Goal: Information Seeking & Learning: Learn about a topic

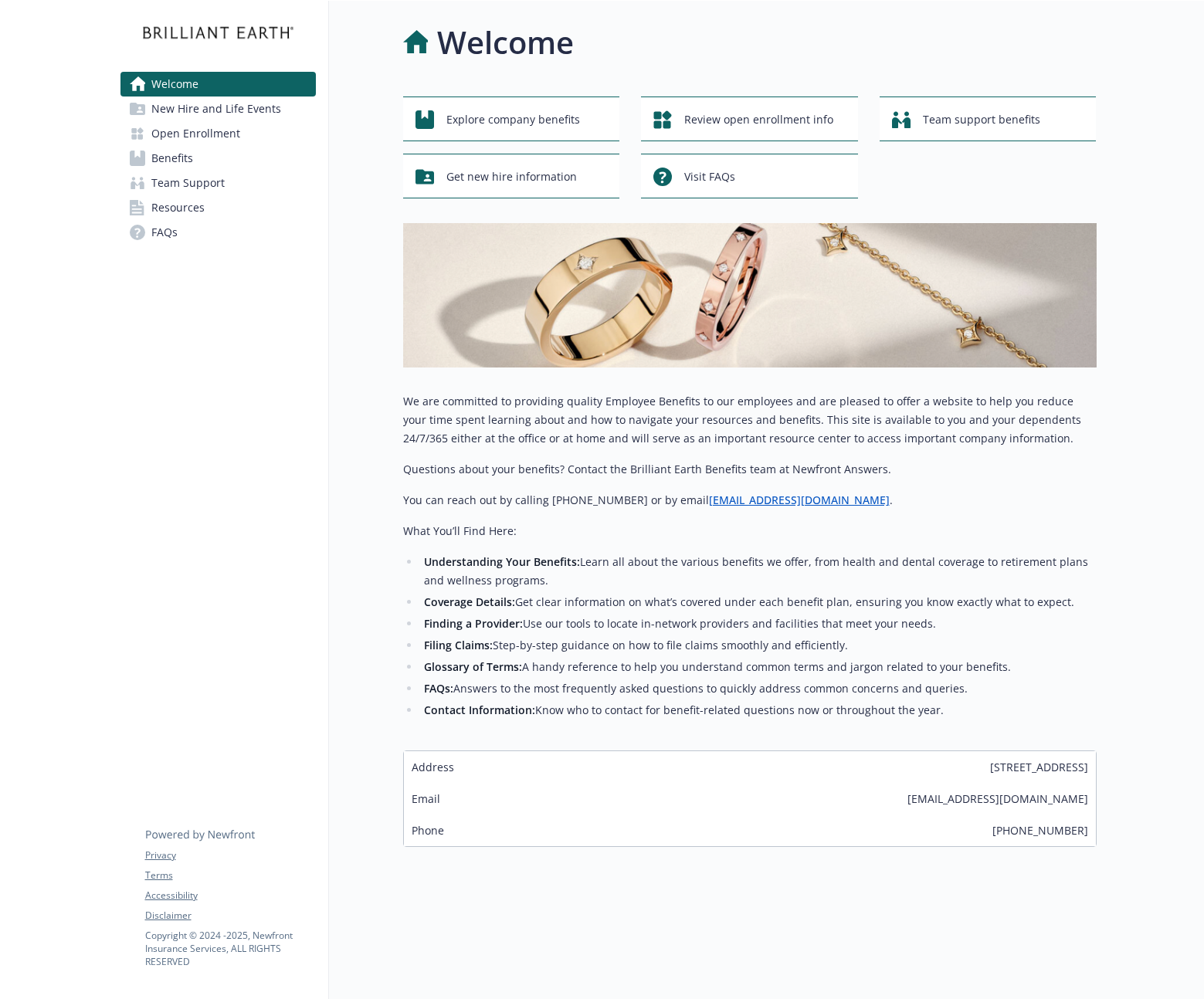
click at [181, 211] on span "Resources" at bounding box center [178, 207] width 53 height 25
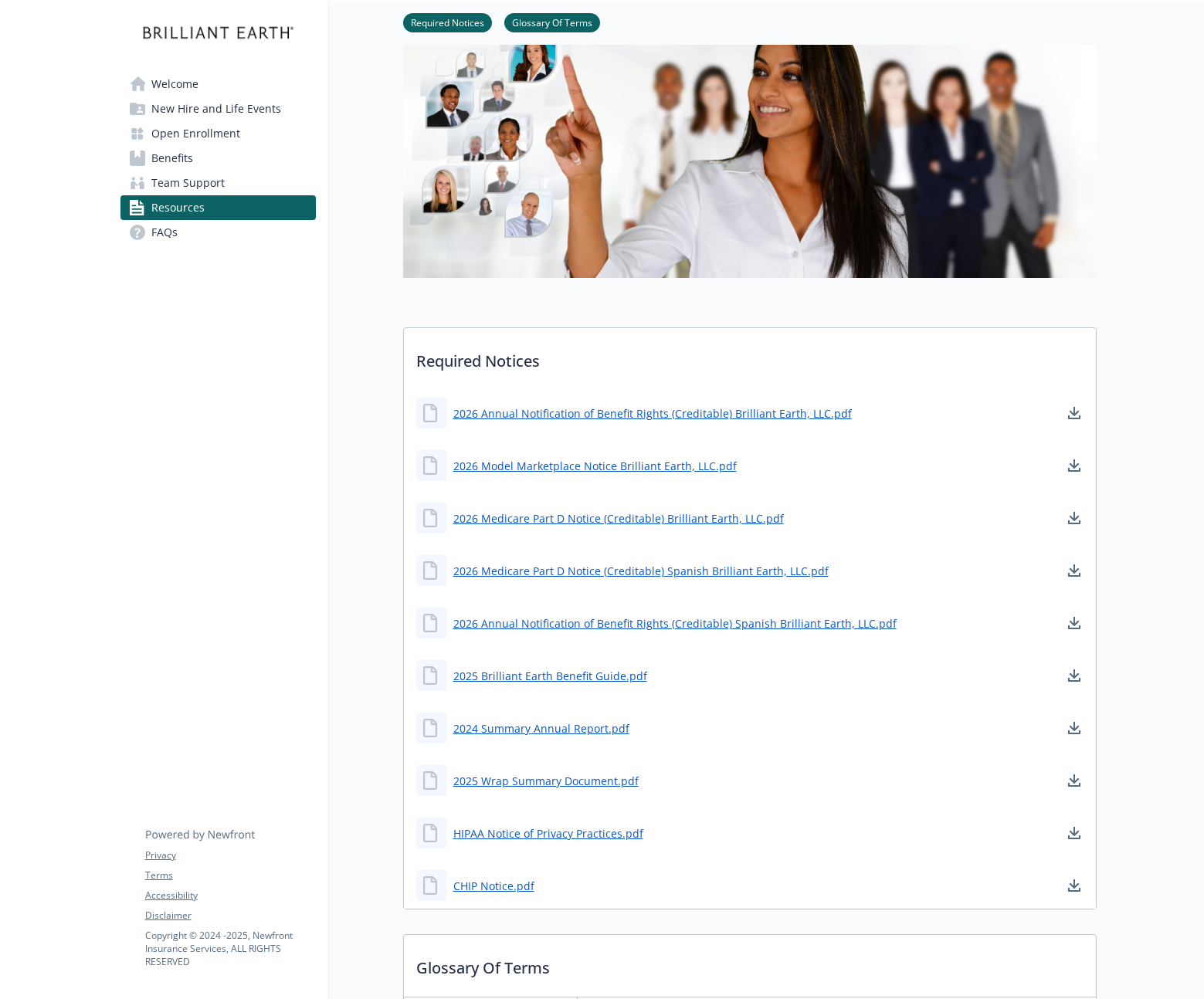
scroll to position [133, 0]
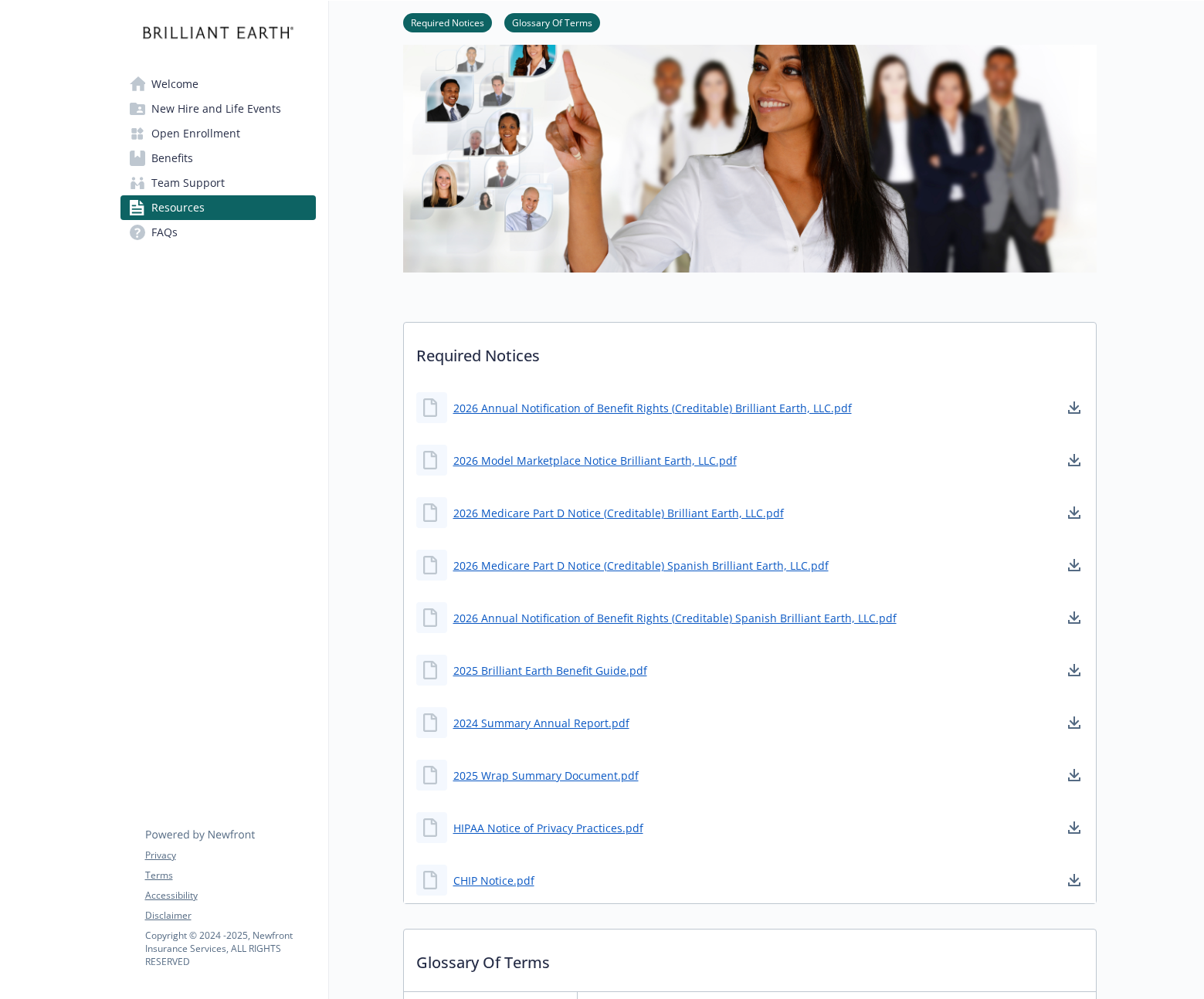
click at [202, 134] on span "Open Enrollment" at bounding box center [195, 133] width 88 height 25
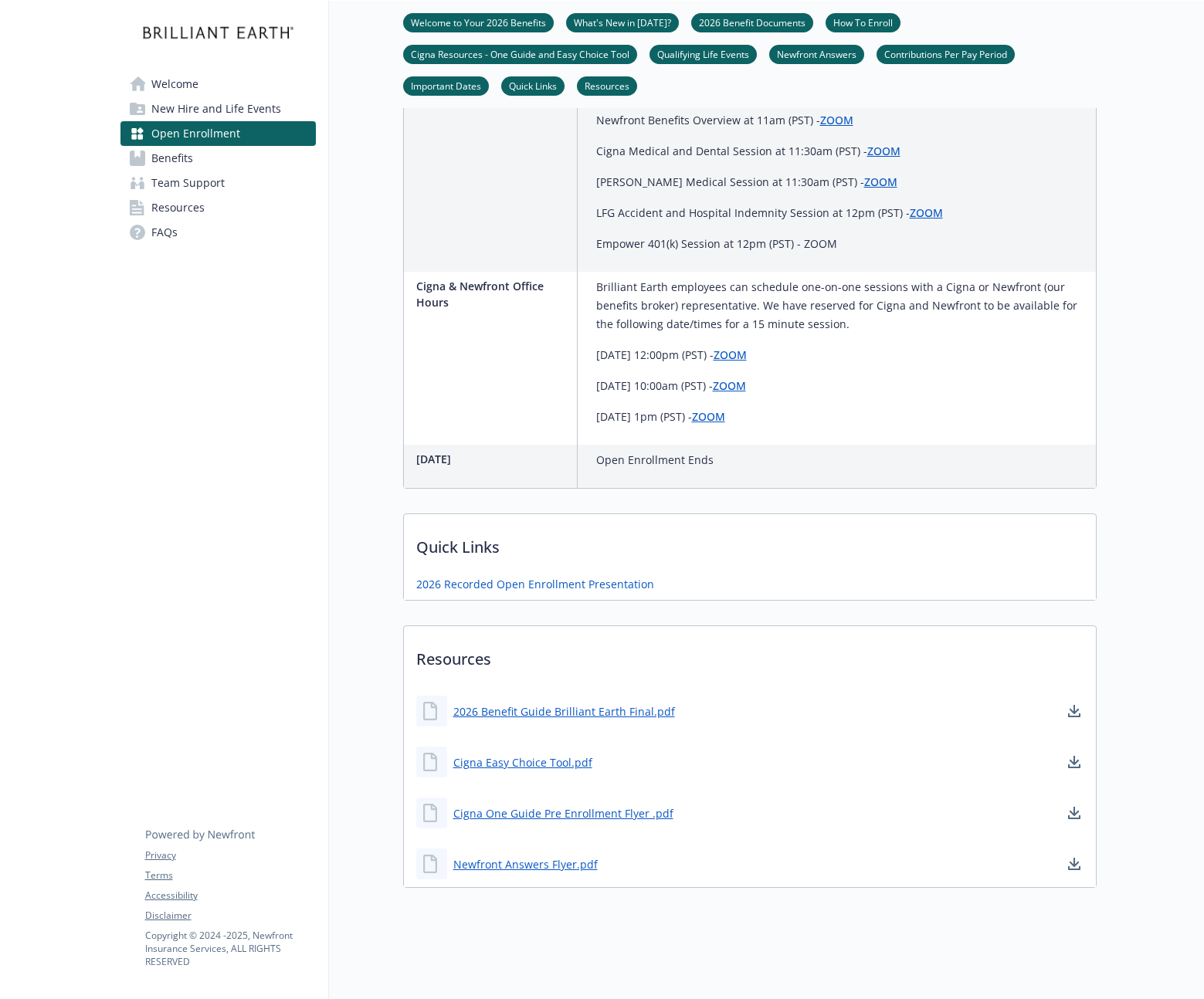
scroll to position [1226, 0]
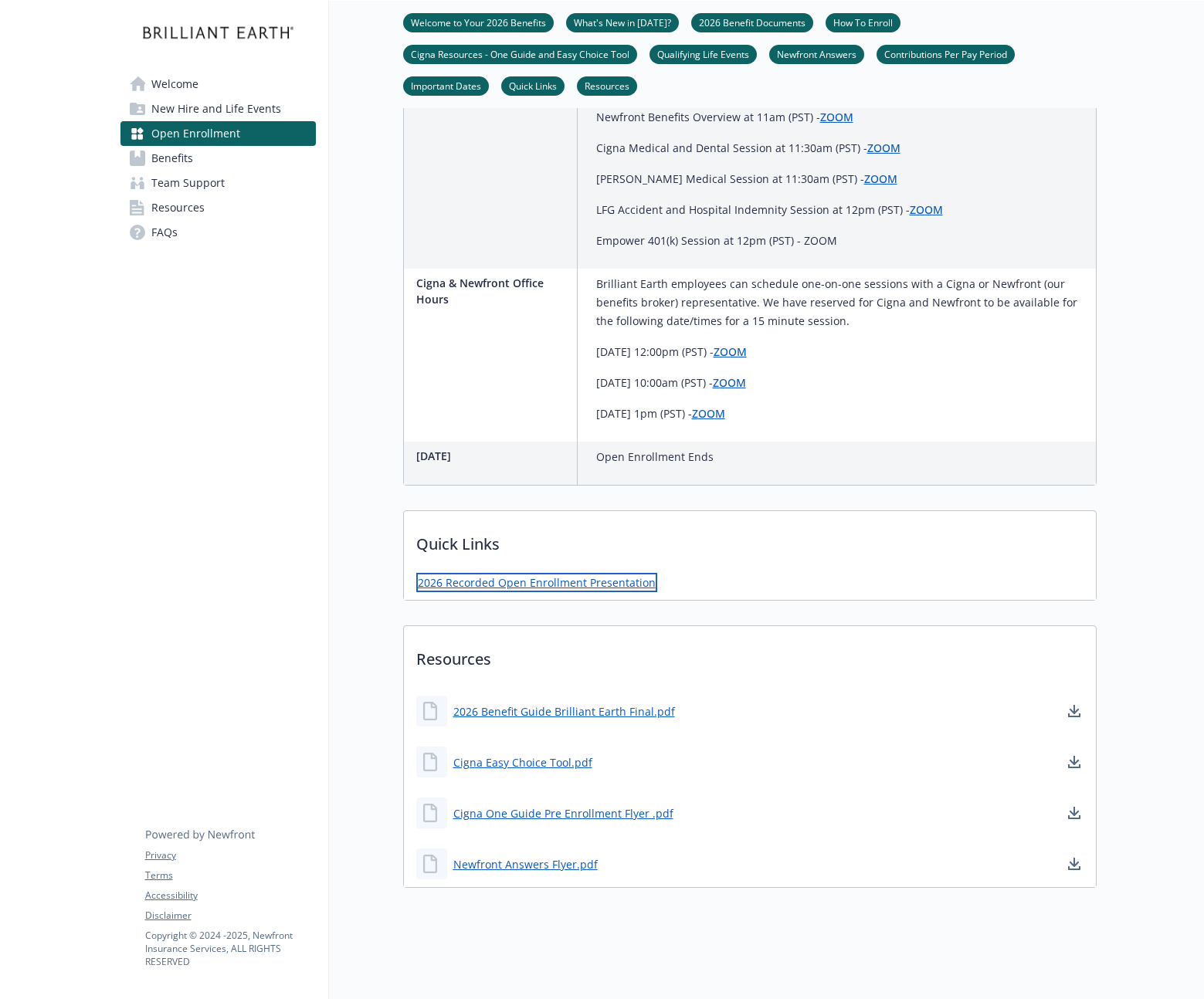
click at [625, 590] on link "2026 Recorded Open Enrollment Presentation" at bounding box center [536, 582] width 241 height 20
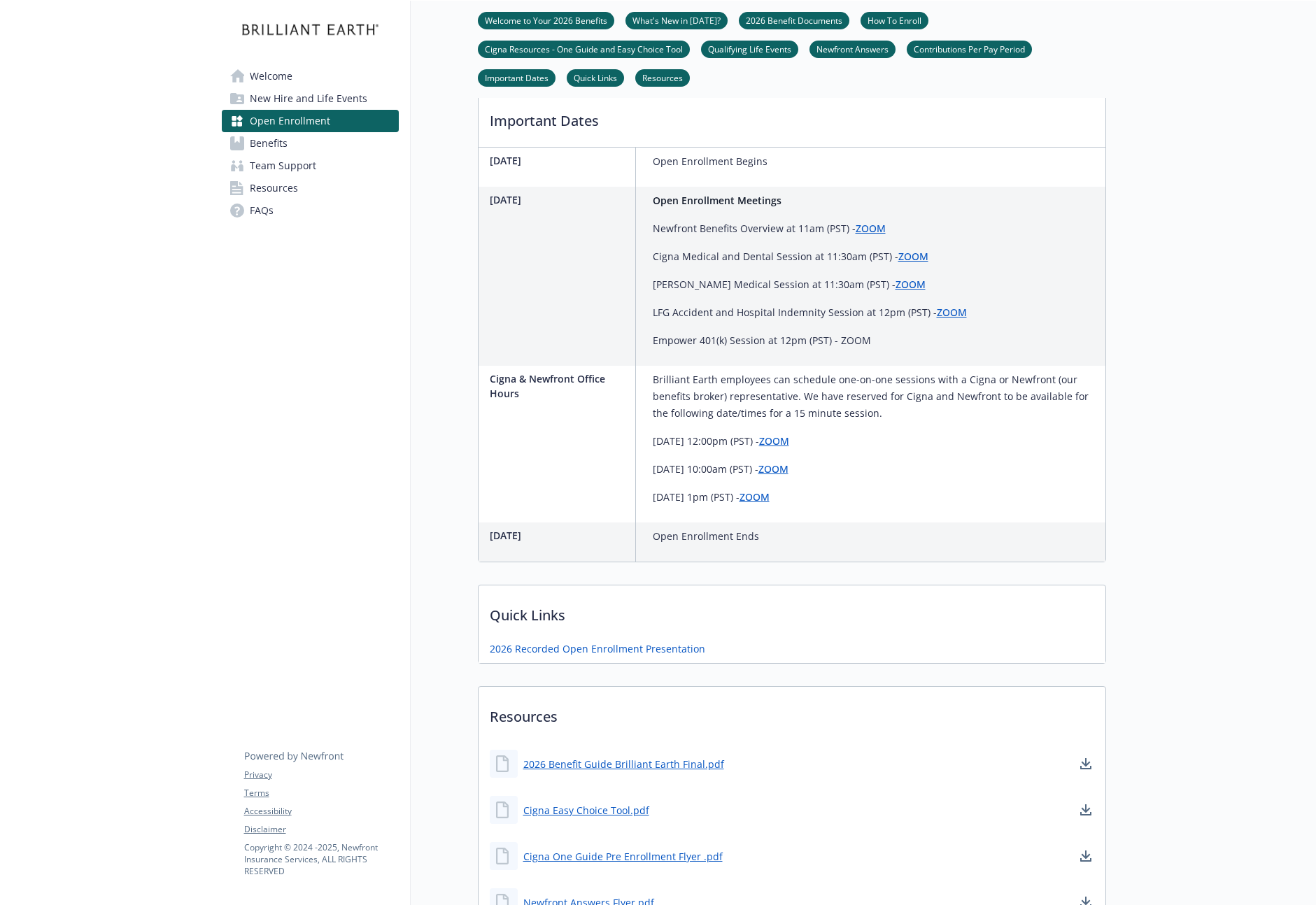
scroll to position [955, 0]
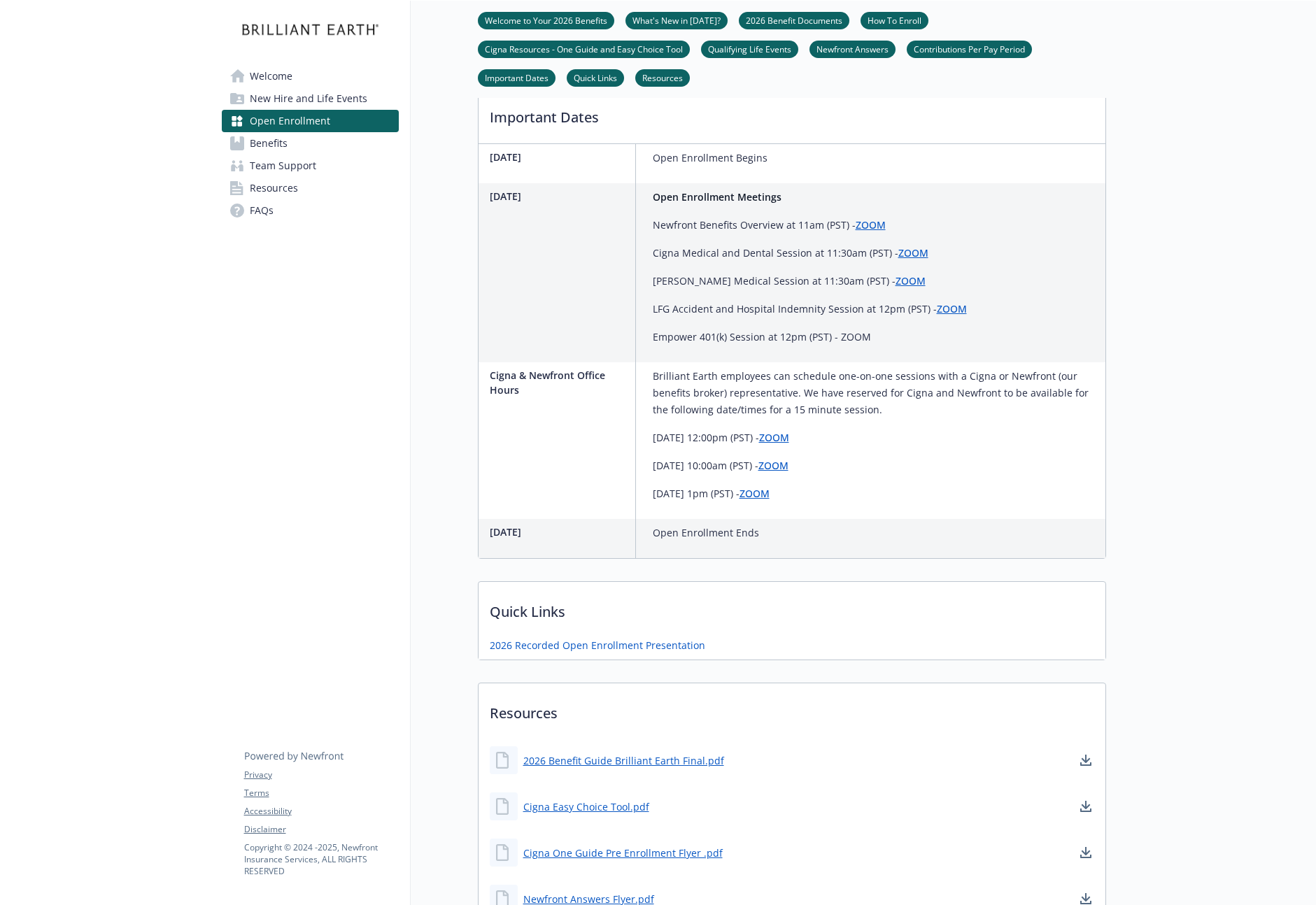
click at [991, 308] on div "[DATE] Open Enrollment Meetings Newfront Benefits Overview at 11am (PST) - ZOOM…" at bounding box center [792, 272] width 627 height 179
